Goal: Information Seeking & Learning: Learn about a topic

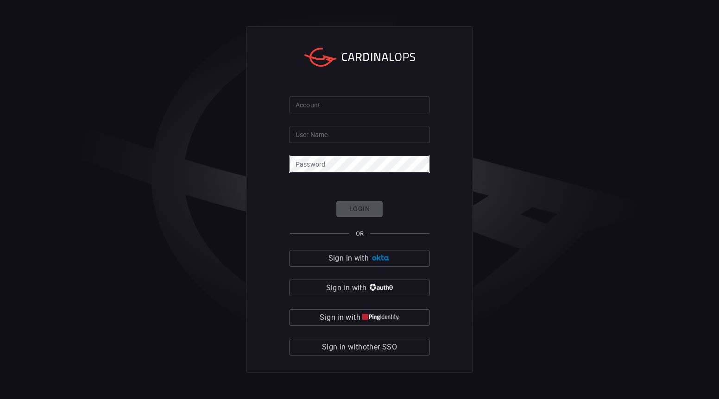
type input "[PERSON_NAME][DEMOGRAPHIC_DATA][PERSON_NAME]"
click at [361, 208] on div "Login OR Sign in with Sign in with Sign in with Sign in with other SSO" at bounding box center [359, 278] width 141 height 155
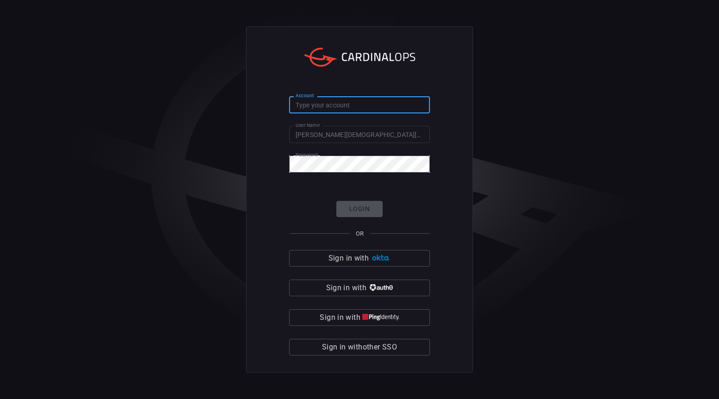
click at [359, 111] on input "Account" at bounding box center [359, 104] width 141 height 17
type input "cmegroup"
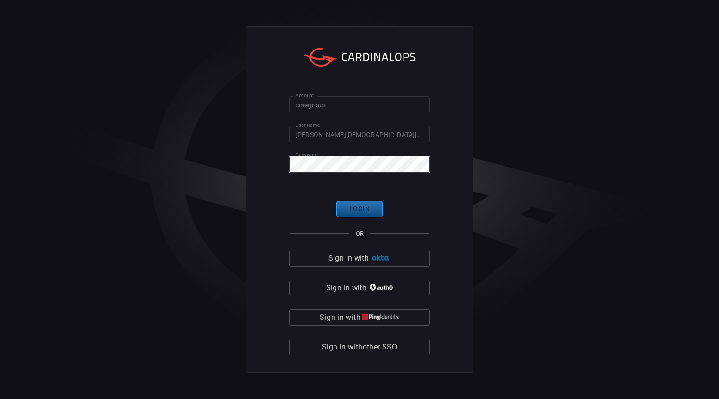
click at [369, 212] on button "Login" at bounding box center [359, 209] width 46 height 16
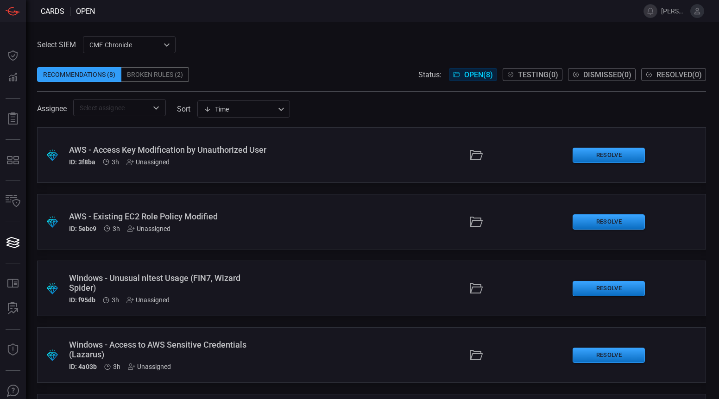
click at [326, 63] on span at bounding box center [371, 60] width 669 height 14
click at [229, 145] on div "AWS - Access Key Modification by Unauthorized User" at bounding box center [167, 150] width 197 height 10
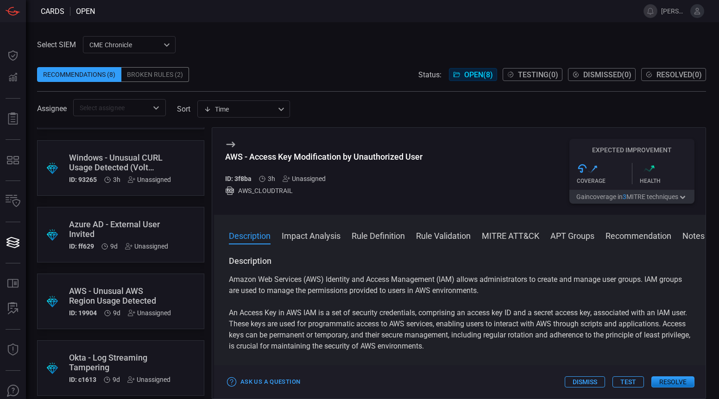
scroll to position [262, 0]
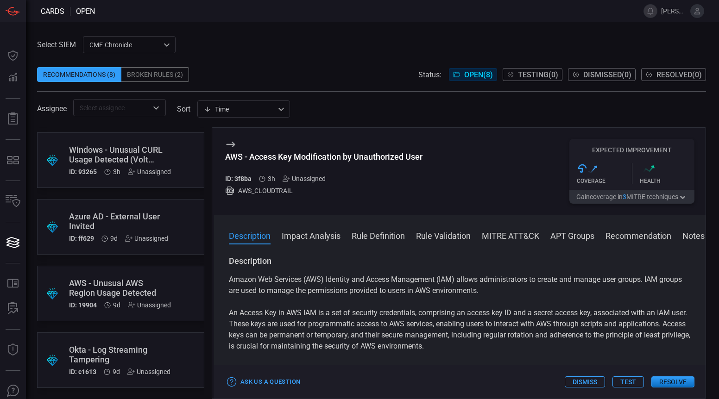
click at [123, 144] on div ".suggested_cards_icon{fill:url(#suggested_cards_icon);} Windows - Unusual CURL …" at bounding box center [120, 160] width 167 height 56
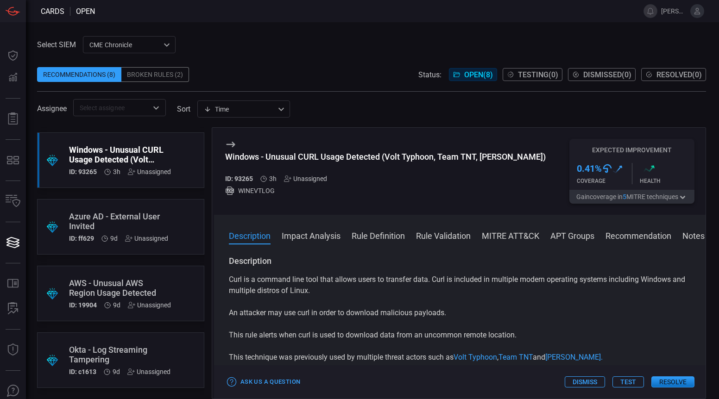
click at [161, 74] on div "Broken Rules (2)" at bounding box center [155, 74] width 68 height 15
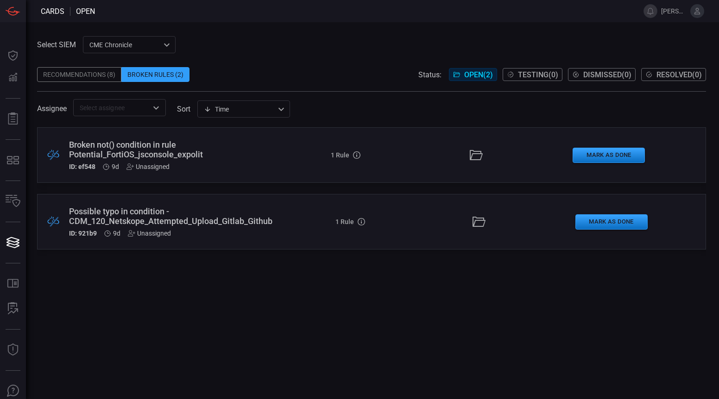
click at [143, 214] on div "Possible typo in condition - CDM_120_Netskope_Attempted_Upload_Gitlab_Github" at bounding box center [170, 216] width 203 height 19
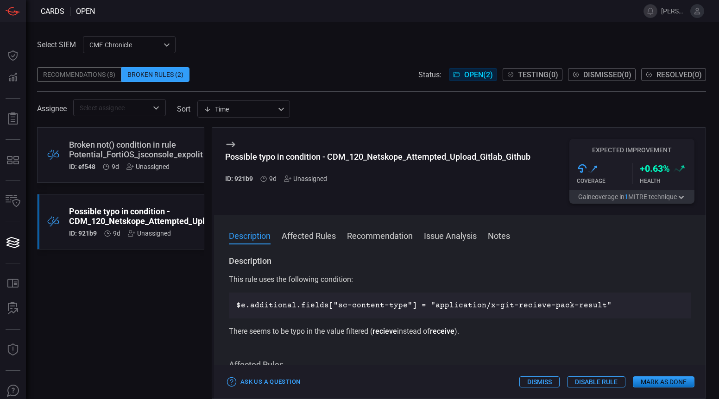
click at [98, 145] on div "Broken not() condition in rule Potential_FortiOS_jsconsole_expolit" at bounding box center [136, 149] width 134 height 19
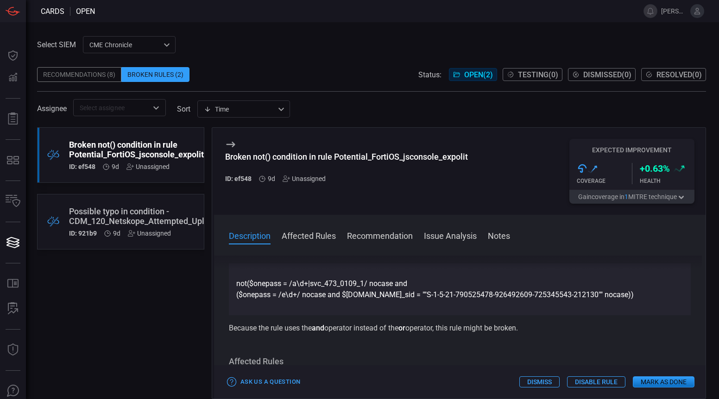
scroll to position [37, 0]
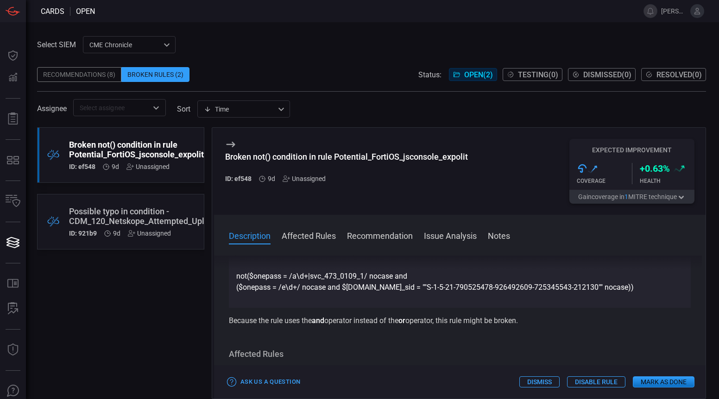
click at [533, 291] on code "not($onepass = /a\d+|svc_473_0109_1/ nocase and ($onepass = /e\d+/ nocase and $…" at bounding box center [434, 282] width 397 height 20
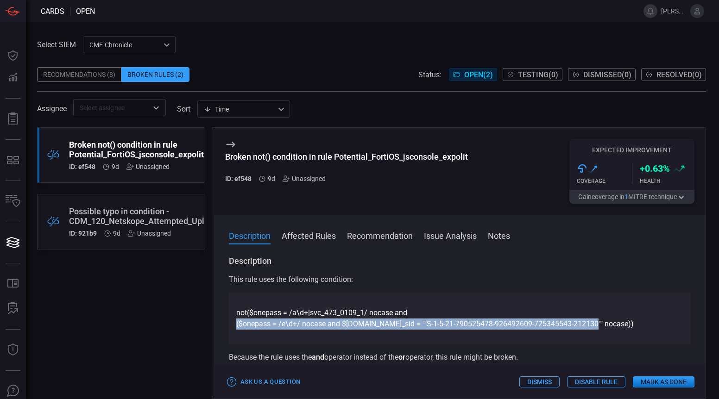
scroll to position [0, 0]
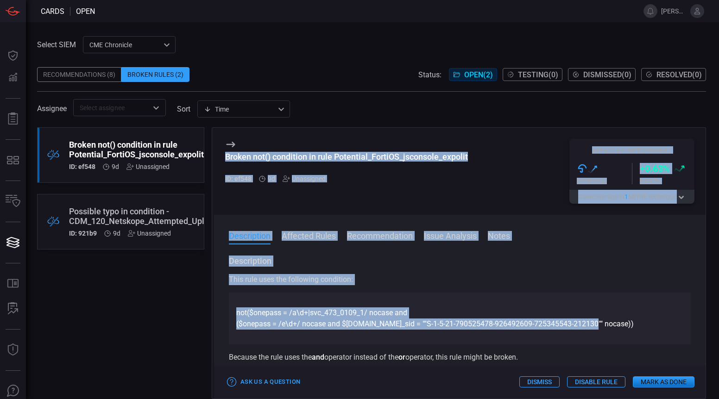
drag, startPoint x: 567, startPoint y: 322, endPoint x: 205, endPoint y: 320, distance: 361.4
click at [205, 320] on div ".broken_cards_icon_0{fill:#39A4FF;} .broken_cards_icon_1{fill:none;stroke:#1918…" at bounding box center [371, 263] width 669 height 272
click at [264, 323] on code "not($onepass = /a\d+|svc_473_0109_1/ nocase and ($onepass = /e\d+/ nocase and $…" at bounding box center [434, 319] width 397 height 20
